Goal: Task Accomplishment & Management: Use online tool/utility

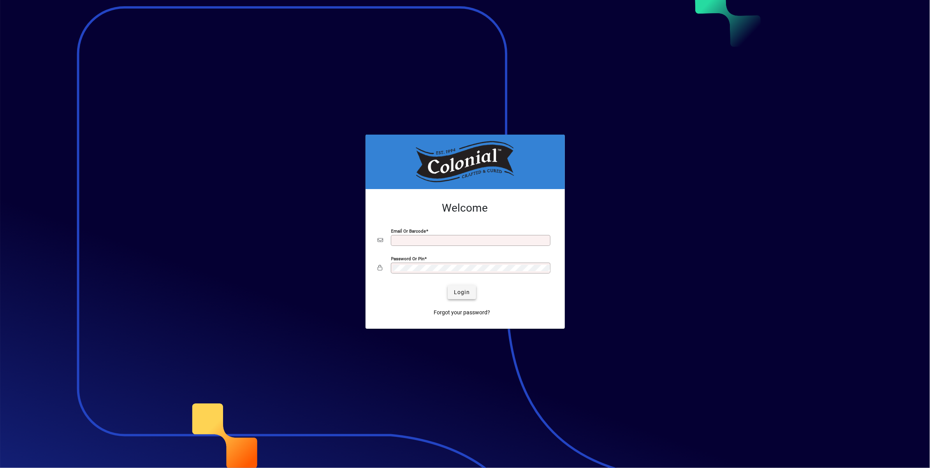
type input "**********"
click at [459, 293] on span "Login" at bounding box center [462, 292] width 16 height 8
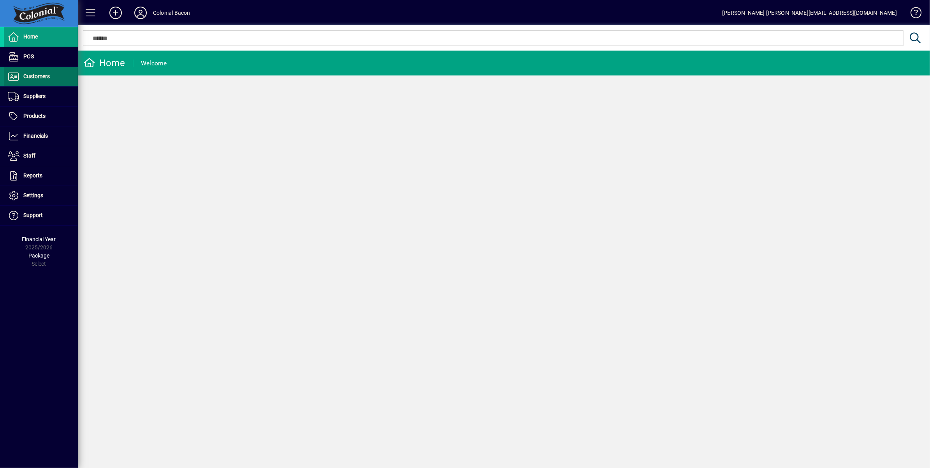
click at [47, 79] on span "Customers" at bounding box center [36, 76] width 26 height 6
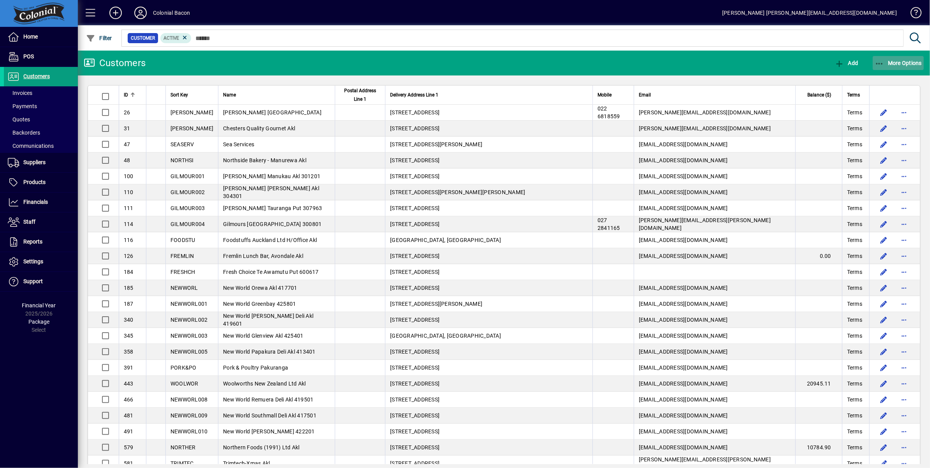
click at [897, 61] on span "More Options" at bounding box center [897, 63] width 47 height 6
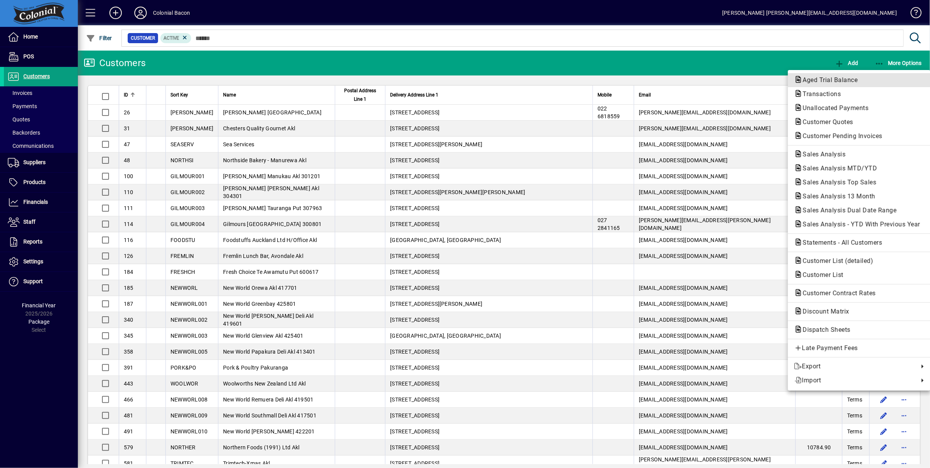
click at [824, 83] on span "Aged Trial Balance" at bounding box center [827, 79] width 67 height 7
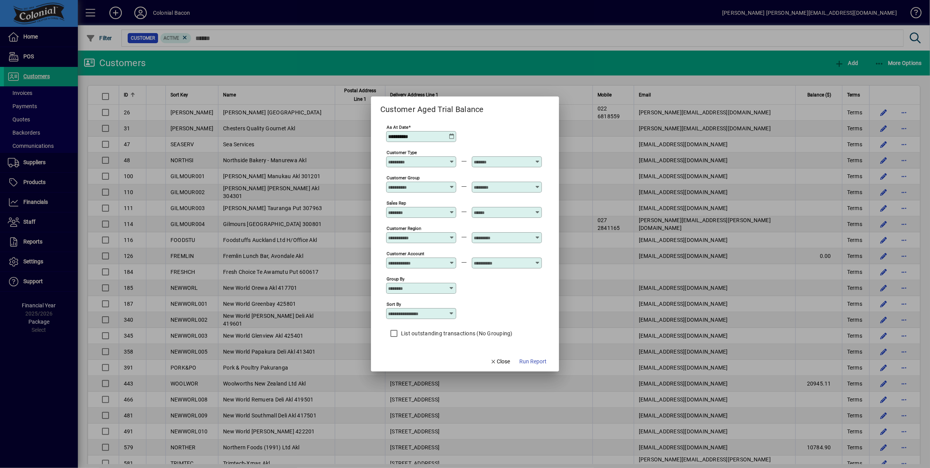
click at [533, 360] on span "Run Report" at bounding box center [532, 362] width 27 height 8
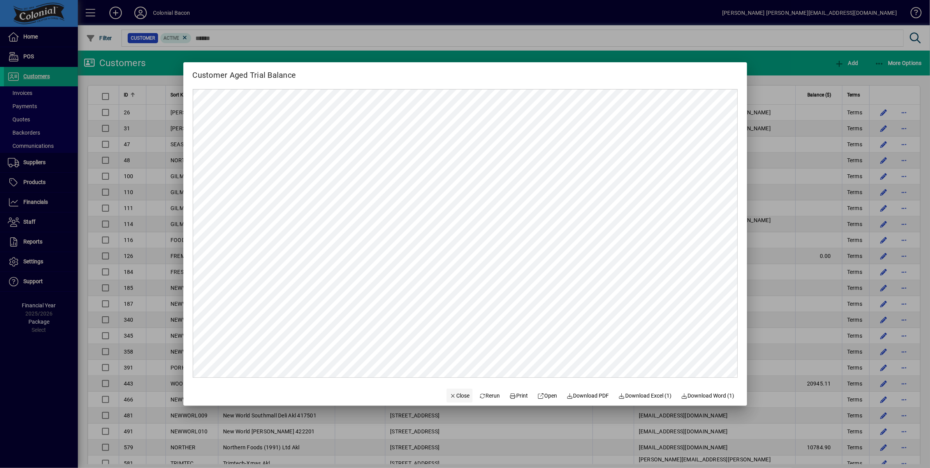
click at [455, 397] on span "Close" at bounding box center [460, 396] width 20 height 8
